Goal: Communication & Community: Answer question/provide support

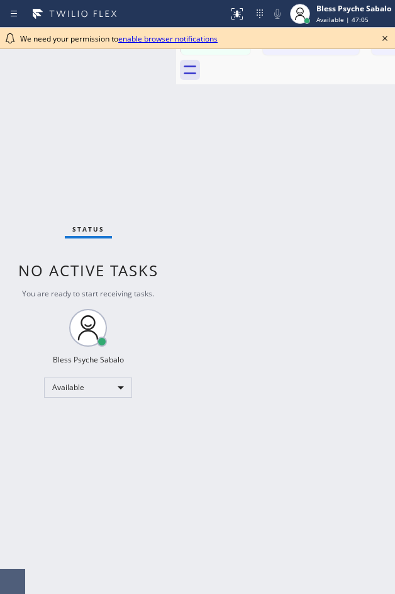
drag, startPoint x: 268, startPoint y: 235, endPoint x: 261, endPoint y: 200, distance: 35.3
click at [263, 224] on div "Back to Dashboard Change Sender ID Customers Technicians EK [PERSON_NAME] [DATE…" at bounding box center [285, 311] width 219 height 566
click at [380, 38] on icon at bounding box center [384, 38] width 15 height 15
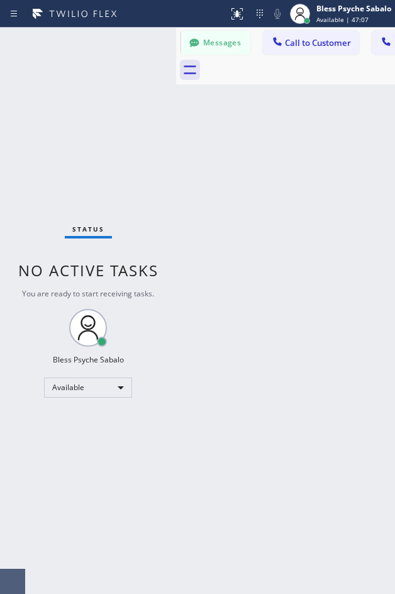
drag, startPoint x: 324, startPoint y: 128, endPoint x: 318, endPoint y: 103, distance: 25.2
click at [324, 126] on div "Back to Dashboard Change Sender ID Customers Technicians EK [PERSON_NAME] [DATE…" at bounding box center [285, 311] width 219 height 566
click at [327, 55] on div "Messages Call to Customer Call to Technicians Outbound call Location Search loc…" at bounding box center [285, 42] width 219 height 28
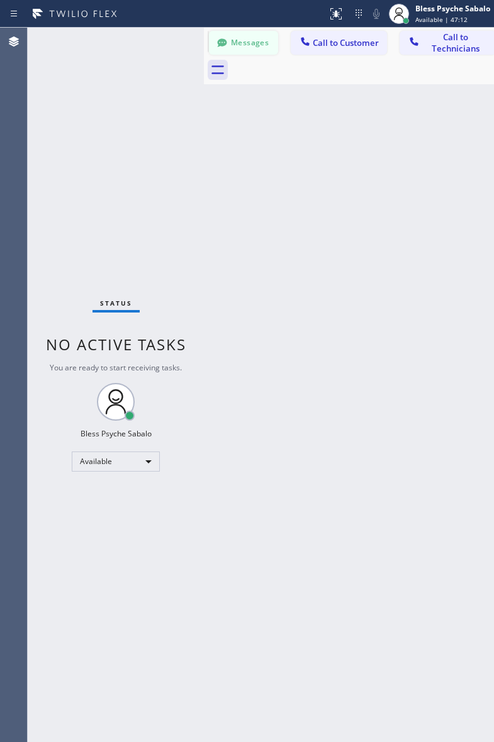
click at [238, 46] on button "Messages" at bounding box center [243, 43] width 69 height 24
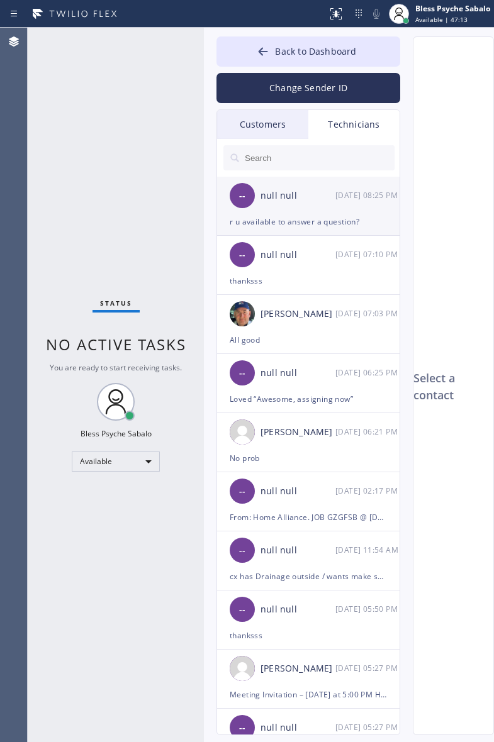
click at [335, 216] on div "r u available to answer a question?" at bounding box center [308, 221] width 157 height 14
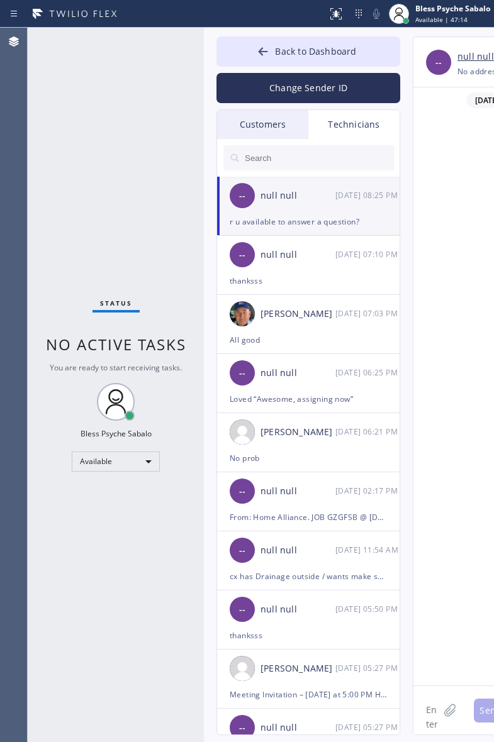
scroll to position [5174, 0]
click at [394, 572] on textarea at bounding box center [425, 710] width 25 height 48
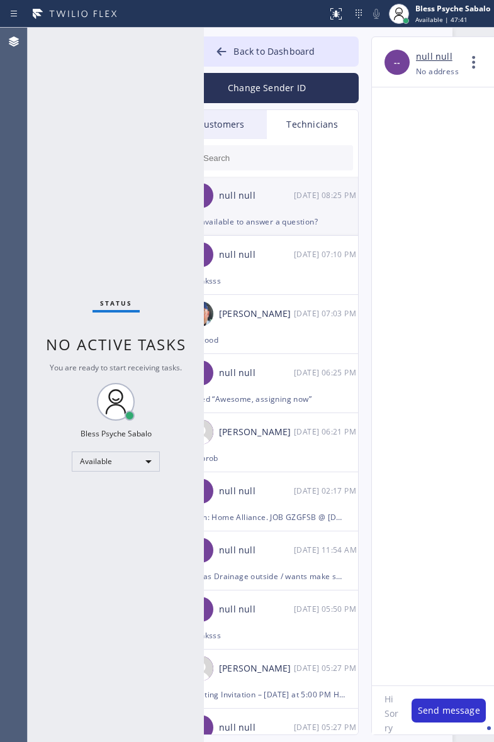
scroll to position [25, 0]
type textarea "Hi Sorry [PERSON_NAME], I just got back from OFF, I'm available from [DATE] to …"
click at [394, 572] on textarea at bounding box center [384, 710] width 25 height 48
paste textarea "[PERSON_NAME]"
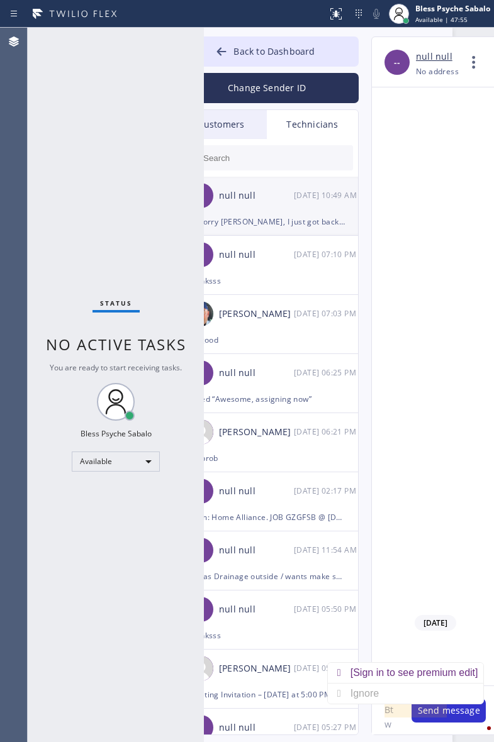
click at [394, 572] on textarea "Btw [PERSON_NAME]" at bounding box center [385, 710] width 27 height 48
click at [394, 572] on textarea "Btw [PERSON_NAME]/" at bounding box center [385, 710] width 27 height 48
paste textarea "5K1ERH"
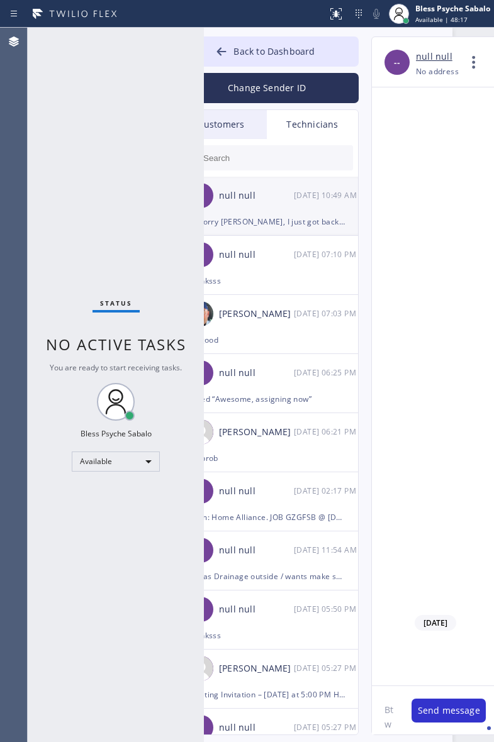
click at [387, 572] on textarea "Btw [PERSON_NAME]/5K1ERH call" at bounding box center [385, 710] width 27 height 48
click at [394, 572] on div "called" at bounding box center [464, 687] width 31 height 20
click at [394, 572] on textarea "nt the way [PERSON_NAME]/5K1ERH called" at bounding box center [385, 710] width 27 height 48
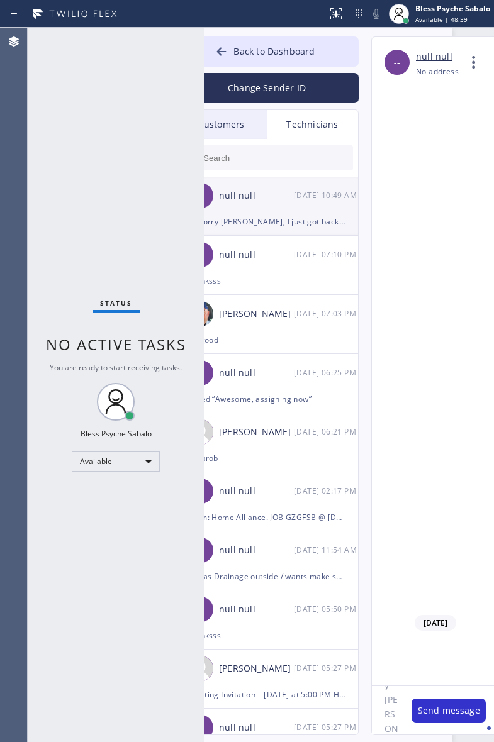
type textarea "nt the way [PERSON_NAME]/5K1ERH called this morning wanted to talk to you about…"
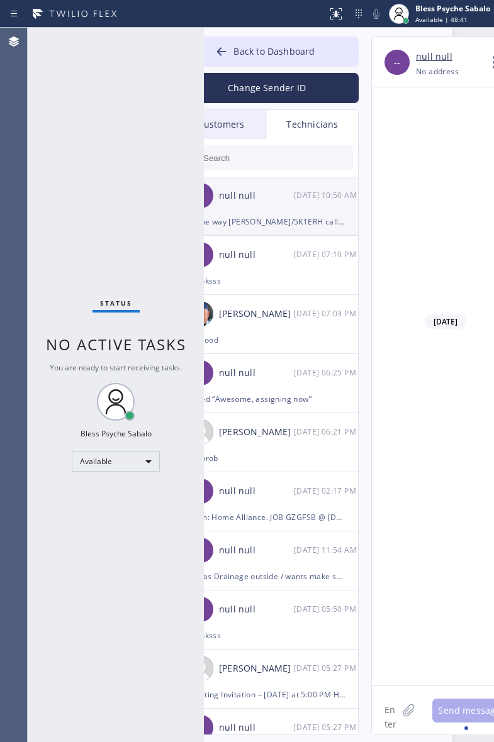
click at [296, 127] on div "Technicians" at bounding box center [312, 124] width 91 height 29
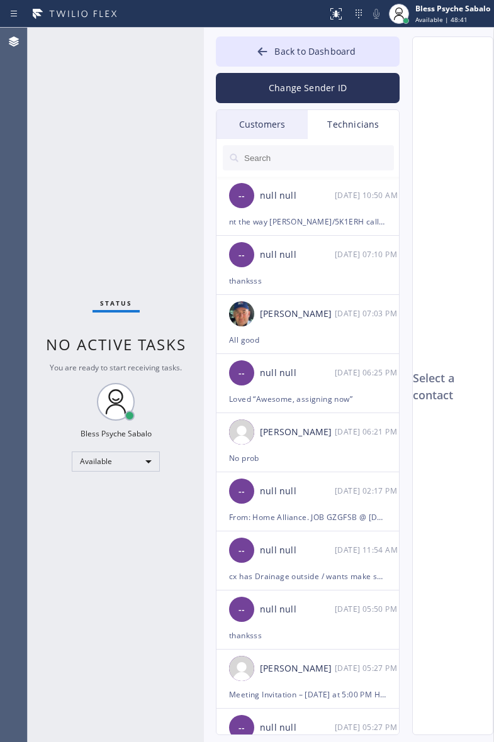
click at [226, 120] on div "Customers" at bounding box center [261, 124] width 91 height 29
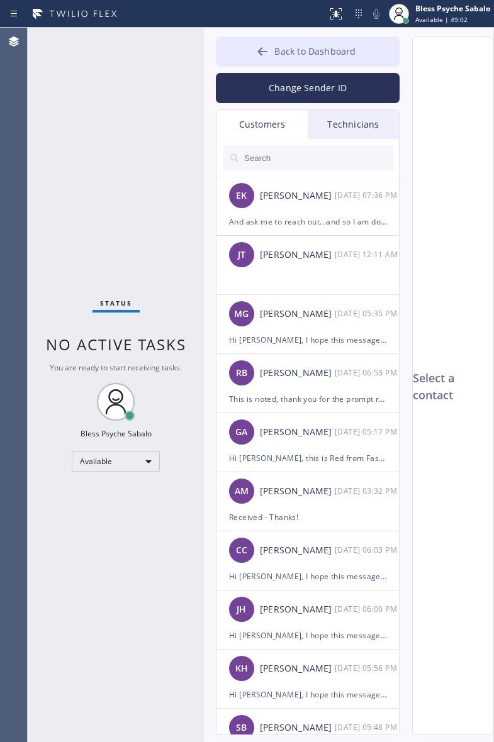
click at [321, 29] on div "Back to Dashboard Change Sender ID Customers Technicians EK [PERSON_NAME] [DATE…" at bounding box center [348, 385] width 290 height 714
click at [319, 54] on span "Back to Dashboard" at bounding box center [314, 51] width 81 height 12
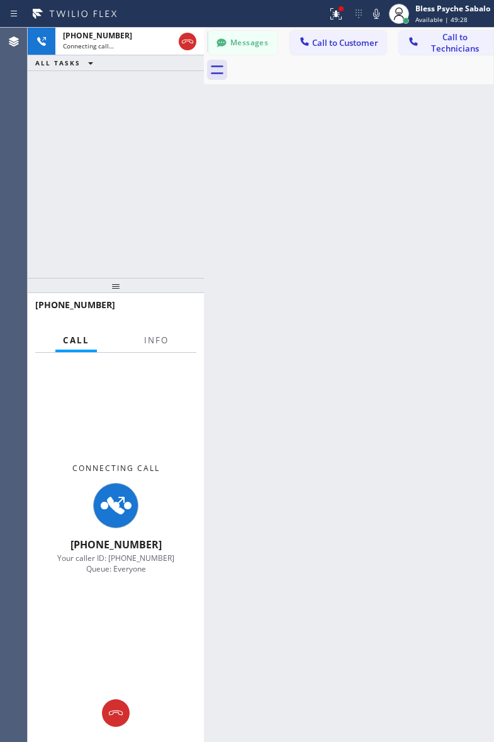
drag, startPoint x: 250, startPoint y: 347, endPoint x: 255, endPoint y: 356, distance: 10.5
click at [250, 347] on div "Back to Dashboard Change Sender ID Customers Technicians EK [PERSON_NAME] [DATE…" at bounding box center [348, 385] width 290 height 714
